Goal: Find specific page/section: Locate item on page

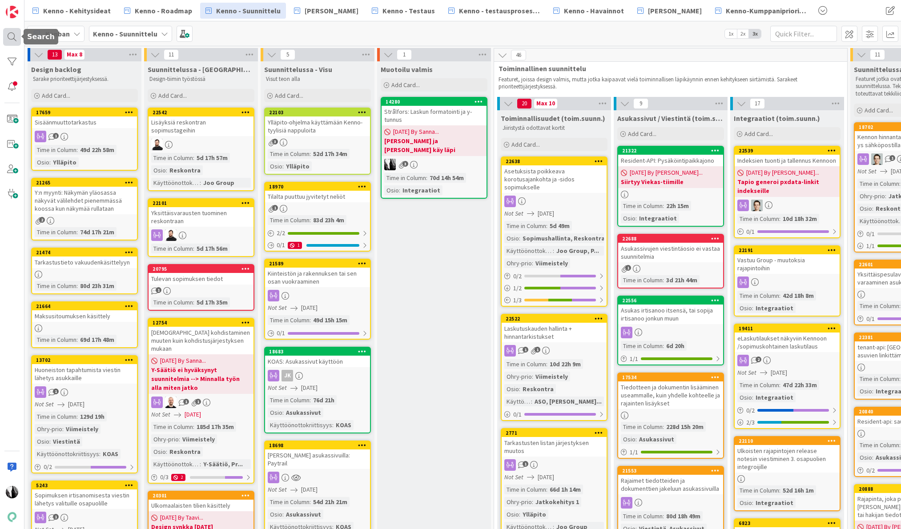
click at [16, 36] on div at bounding box center [12, 37] width 18 height 18
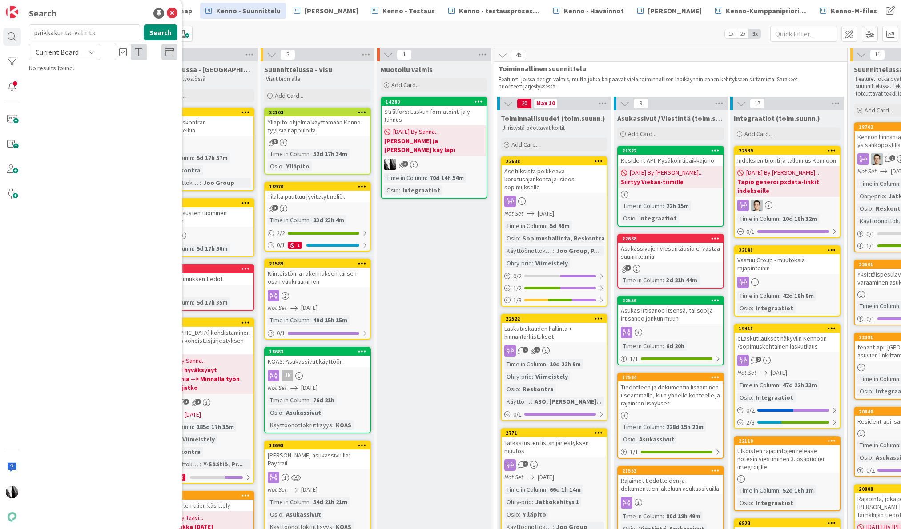
type input "paikkakunta-valinta"
click at [92, 53] on icon at bounding box center [91, 51] width 7 height 7
click at [80, 88] on span "All Boards" at bounding box center [80, 88] width 93 height 13
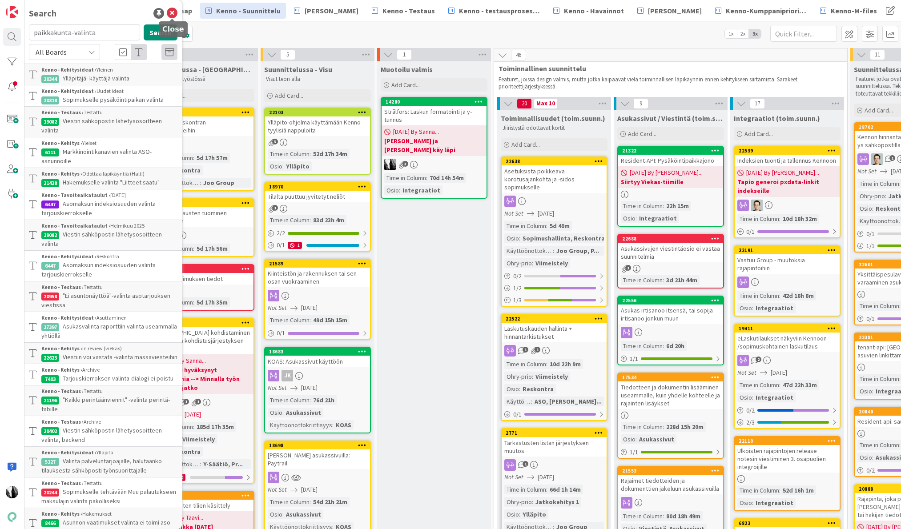
click at [172, 11] on icon at bounding box center [172, 13] width 11 height 11
